Goal: Navigation & Orientation: Understand site structure

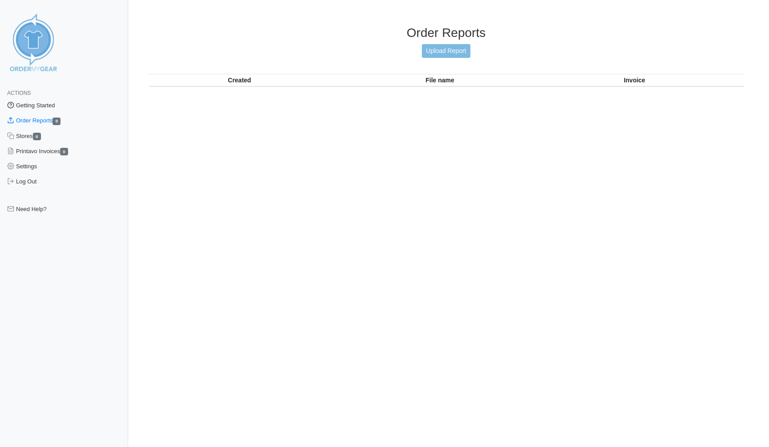
click at [58, 105] on link "Getting Started" at bounding box center [64, 105] width 128 height 15
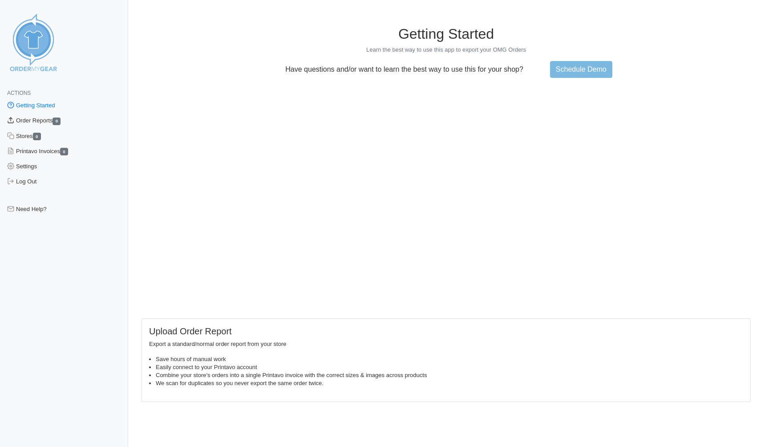
click at [40, 121] on link "Order Reports 0" at bounding box center [64, 120] width 128 height 15
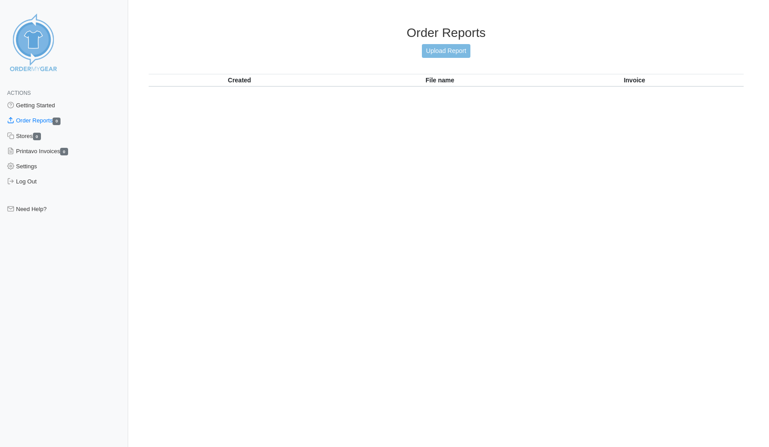
click at [24, 90] on span "Actions" at bounding box center [19, 93] width 24 height 6
click at [23, 134] on link "Stores 0" at bounding box center [64, 136] width 128 height 15
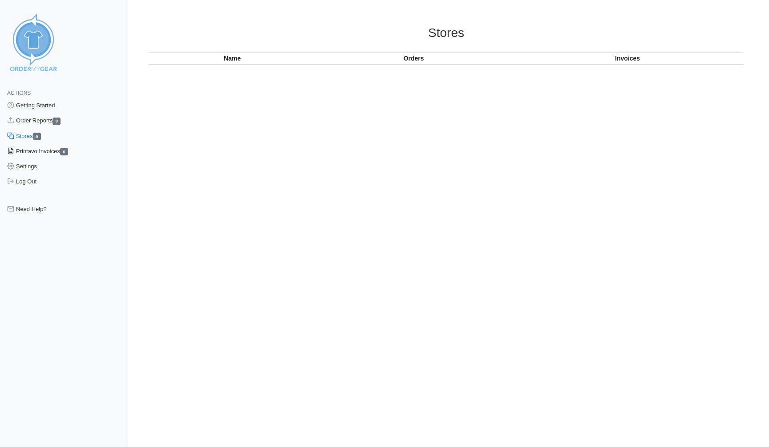
click at [25, 149] on link "Printavo Invoices 0" at bounding box center [64, 151] width 128 height 15
click at [27, 168] on link "Settings" at bounding box center [64, 166] width 128 height 15
